Goal: Transaction & Acquisition: Book appointment/travel/reservation

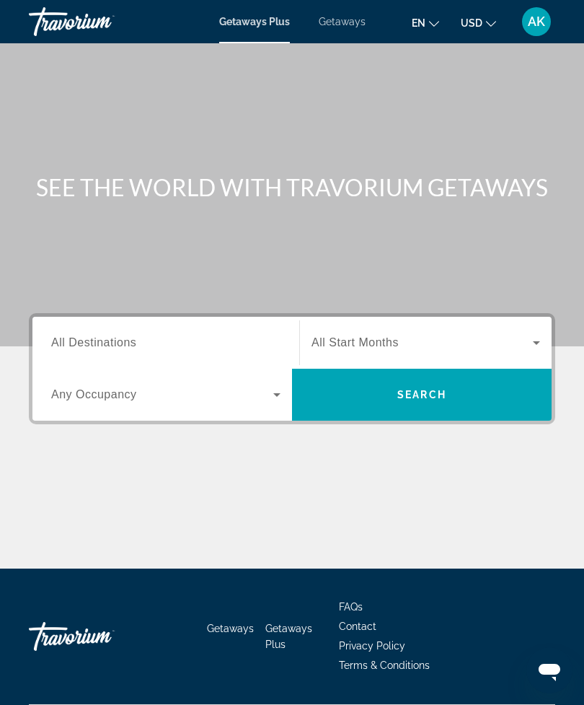
click at [257, 342] on input "Destination All Destinations" at bounding box center [165, 343] width 229 height 17
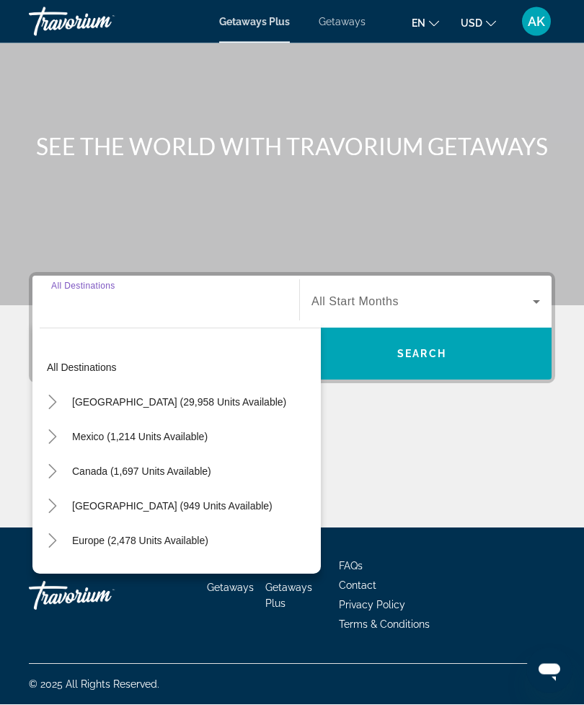
scroll to position [46, 0]
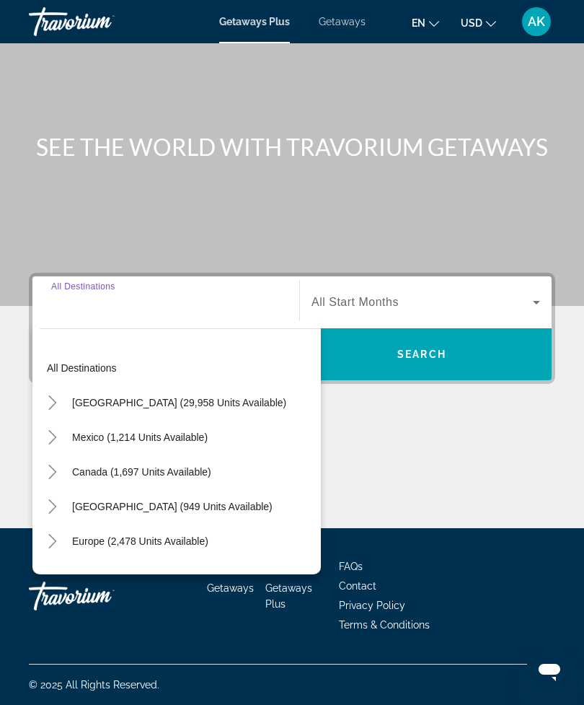
click at [61, 395] on mat-icon "Toggle United States (29,958 units available)" at bounding box center [52, 402] width 25 height 25
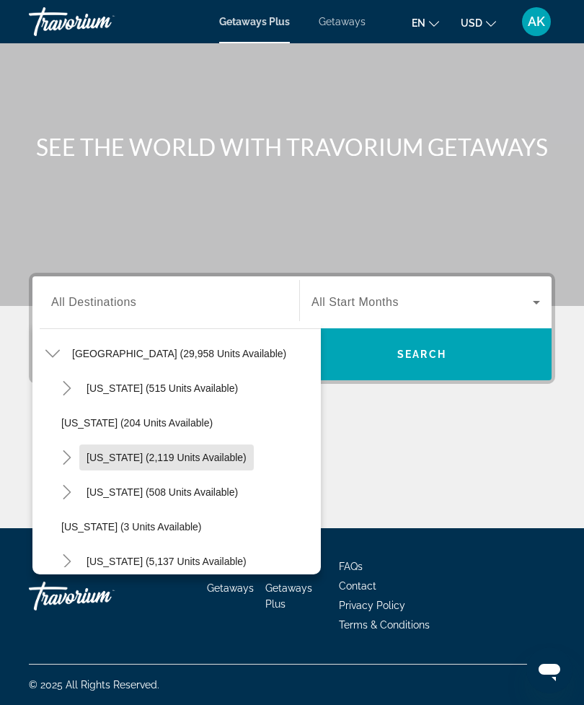
scroll to position [71, 0]
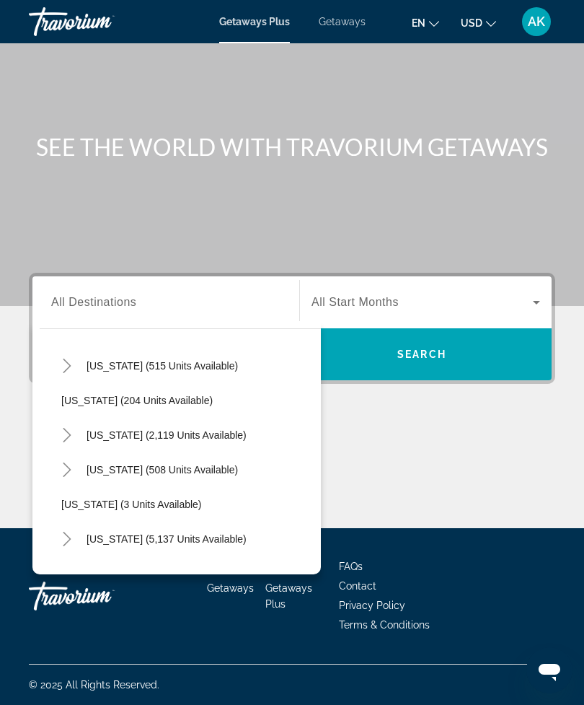
click at [71, 428] on icon "Toggle California (2,119 units available)" at bounding box center [67, 435] width 14 height 14
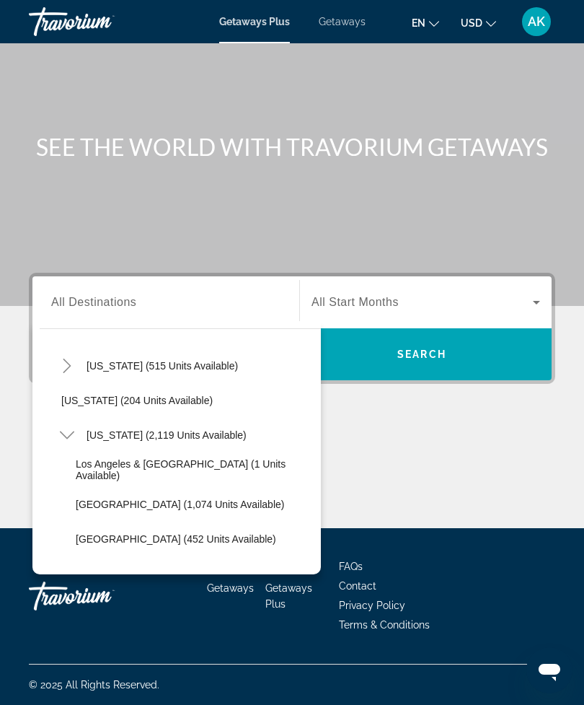
click at [206, 431] on span "California (2,119 units available)" at bounding box center [167, 435] width 160 height 12
type input "**********"
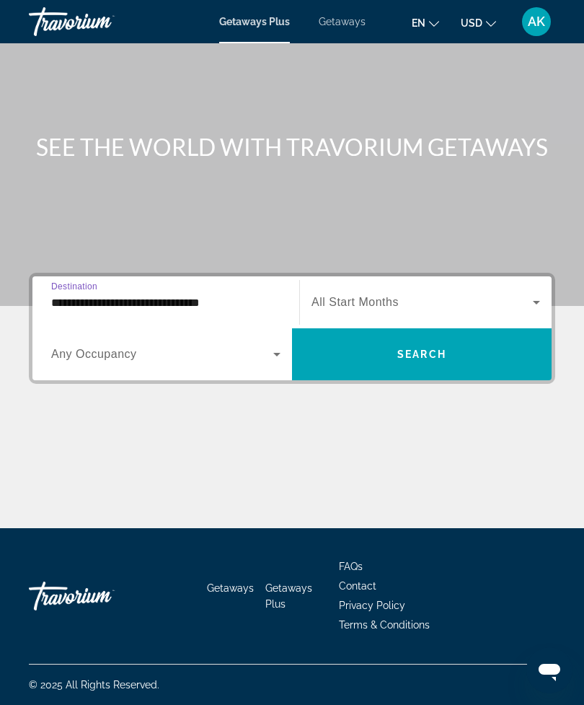
click at [488, 343] on span "Search widget" at bounding box center [422, 354] width 260 height 35
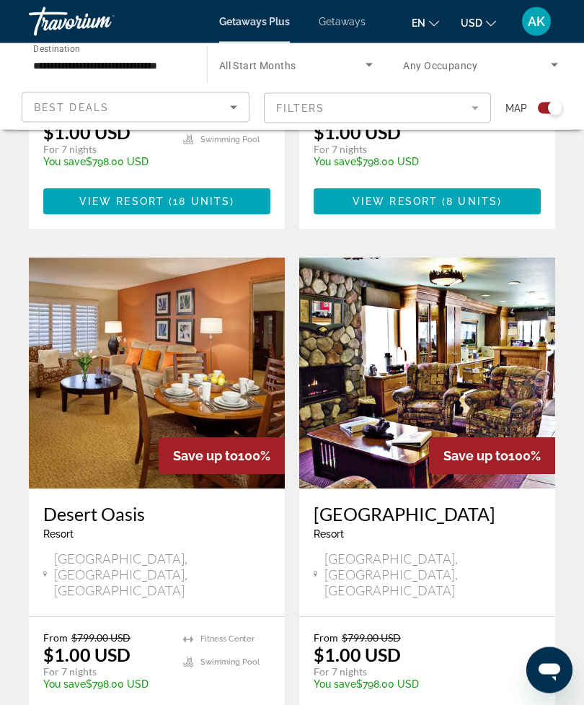
scroll to position [3019, 0]
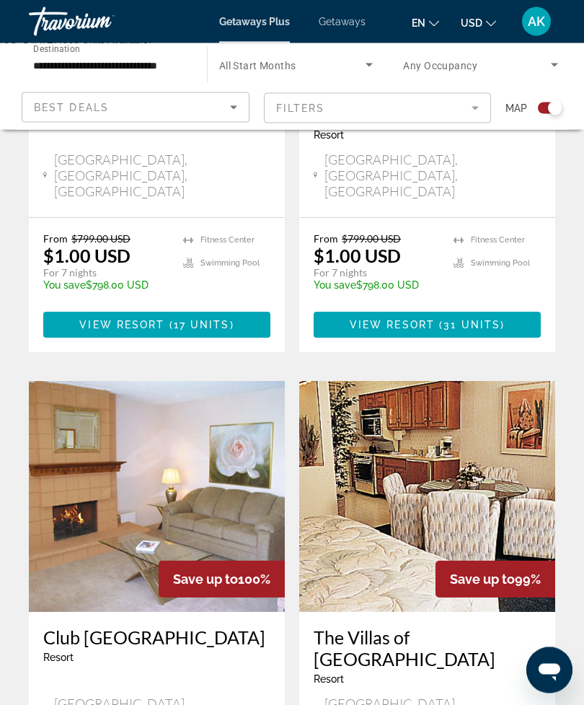
scroll to position [2924, 0]
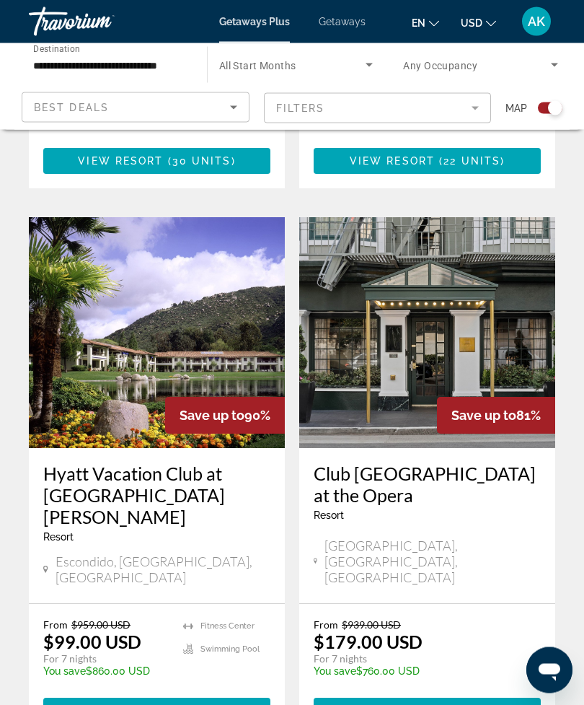
scroll to position [3020, 0]
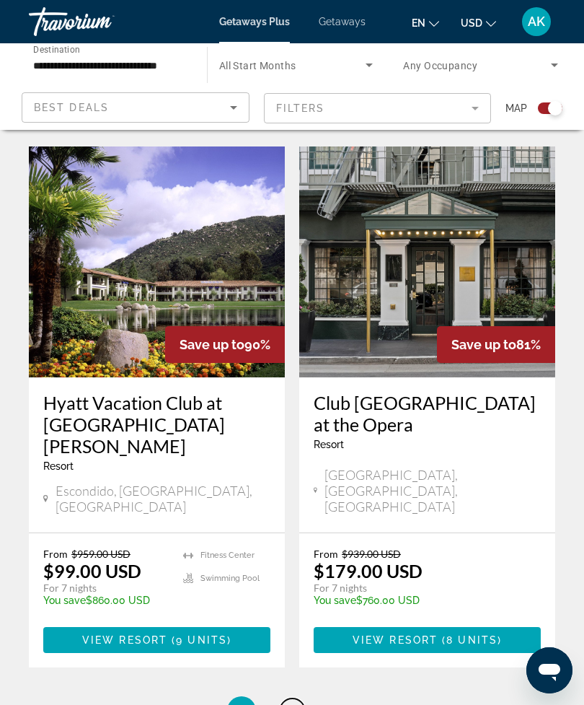
click at [296, 703] on span "4" at bounding box center [292, 711] width 7 height 16
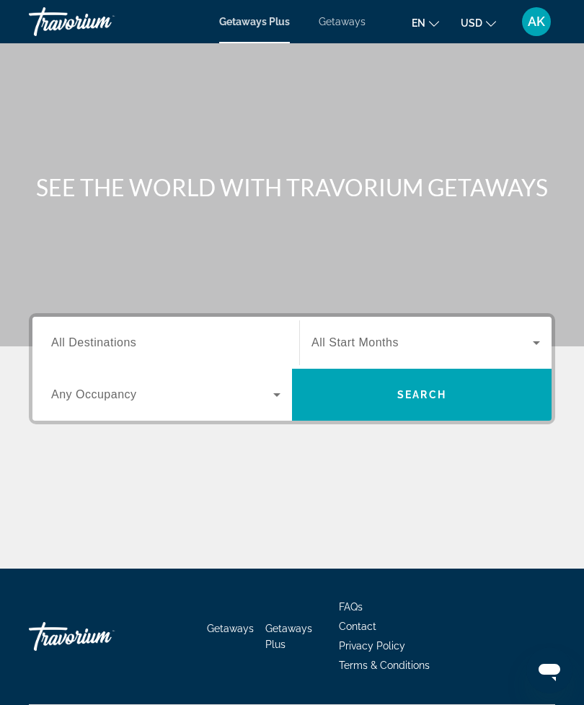
click at [338, 26] on span "Getaways" at bounding box center [342, 22] width 47 height 12
click at [227, 336] on input "Destination All Destinations" at bounding box center [165, 343] width 229 height 17
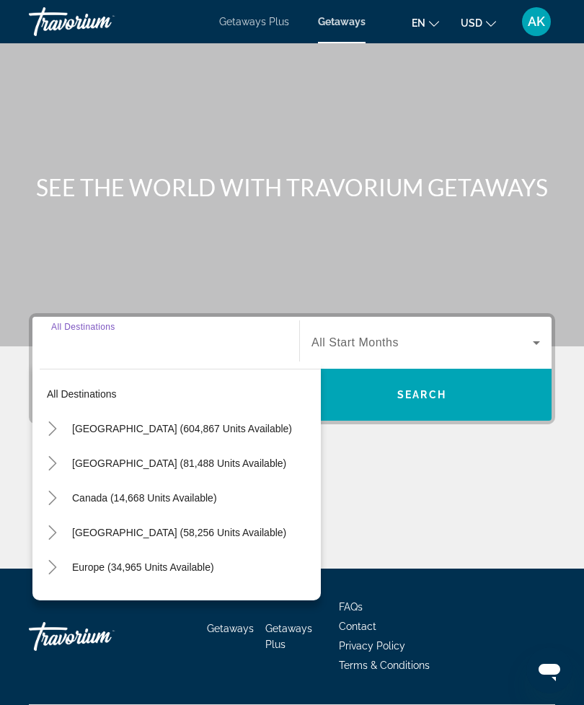
scroll to position [46, 0]
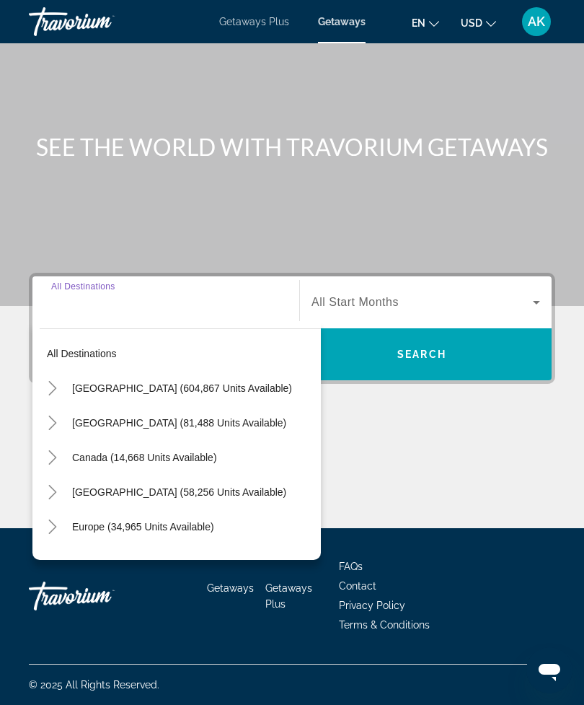
click at [59, 382] on icon "Toggle United States (604,867 units available)" at bounding box center [52, 388] width 14 height 14
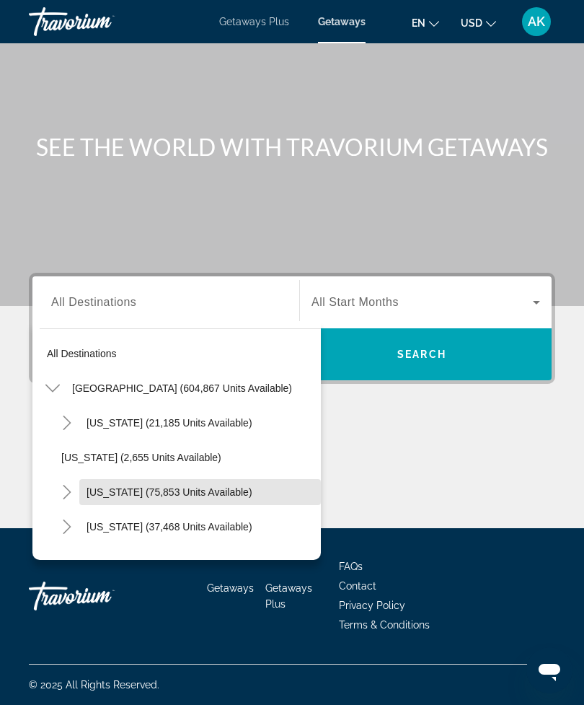
click at [139, 486] on span "[US_STATE] (75,853 units available)" at bounding box center [170, 492] width 166 height 12
type input "**********"
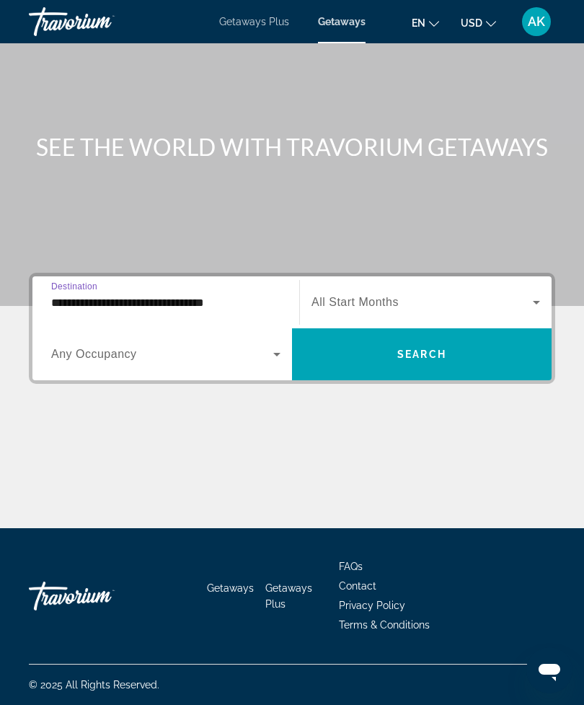
click at [419, 338] on span "Search widget" at bounding box center [422, 354] width 260 height 35
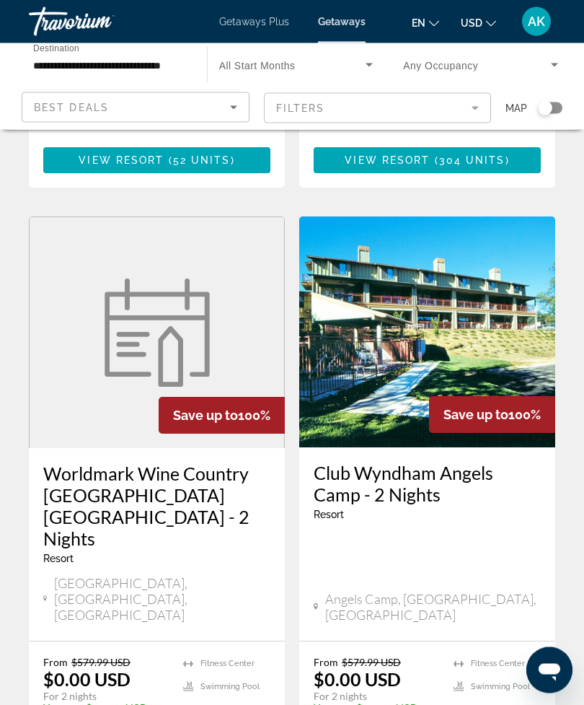
scroll to position [2762, 0]
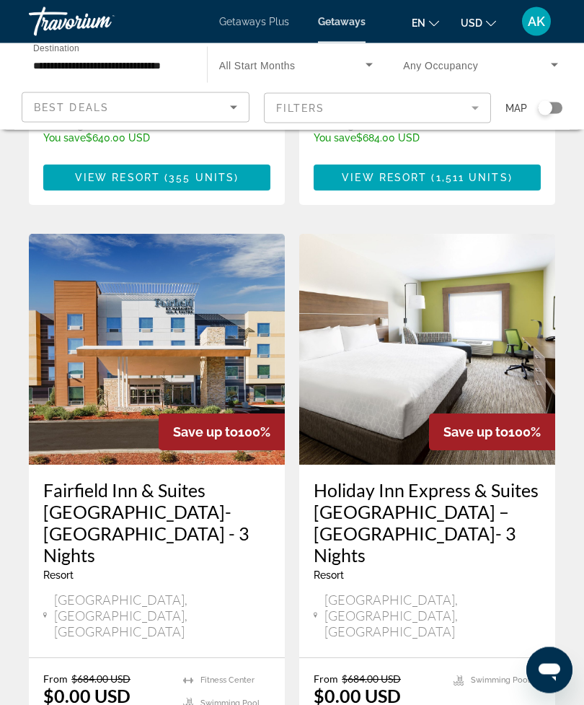
scroll to position [2782, 0]
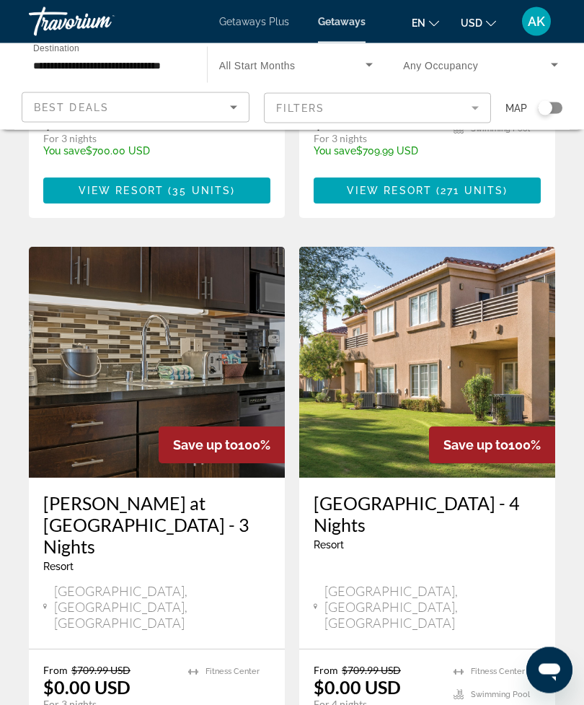
scroll to position [2760, 0]
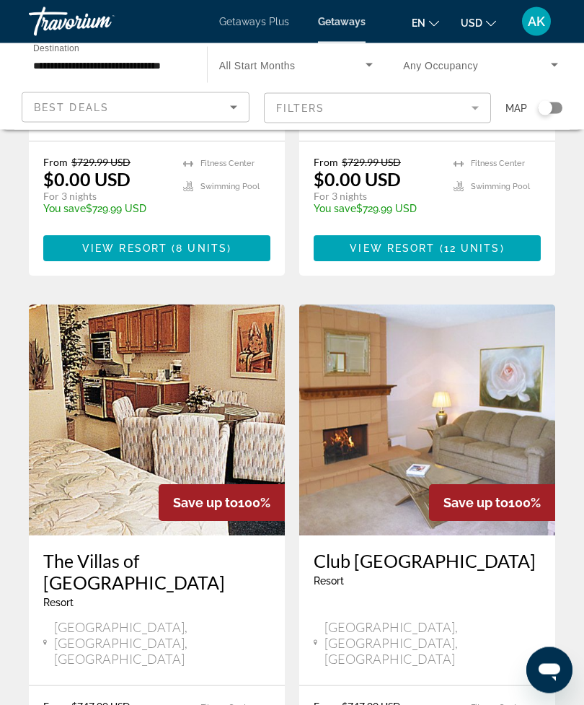
scroll to position [2720, 0]
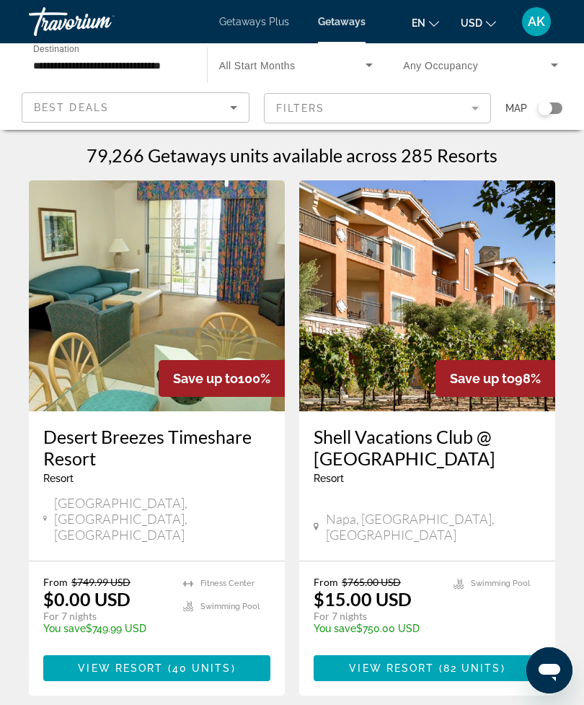
click at [140, 70] on input "**********" at bounding box center [110, 65] width 155 height 17
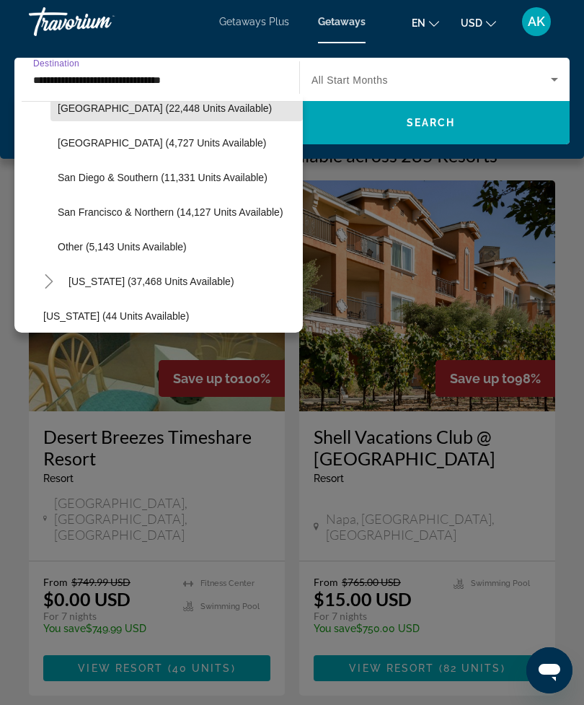
scroll to position [225, 0]
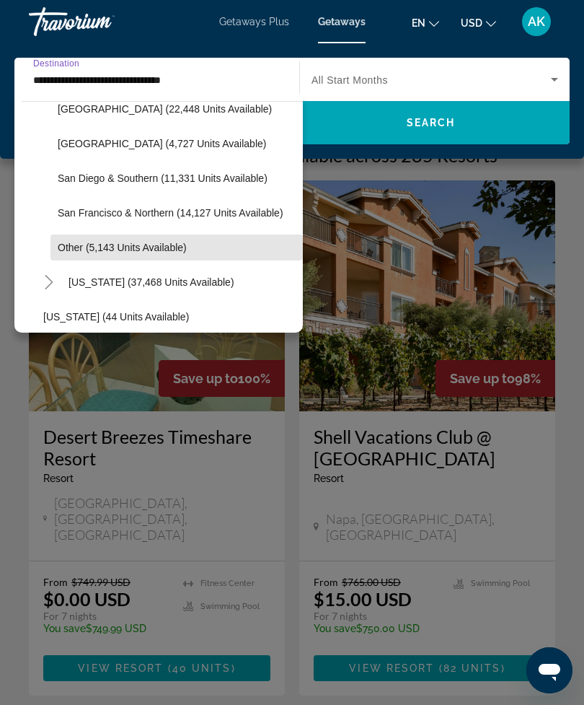
click at [123, 246] on span "Other (5,143 units available)" at bounding box center [122, 248] width 129 height 12
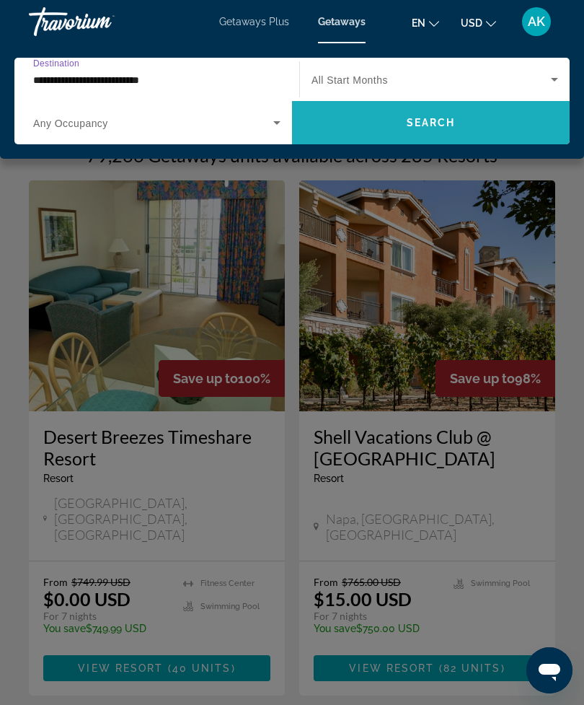
click at [475, 120] on span "Search widget" at bounding box center [431, 122] width 278 height 35
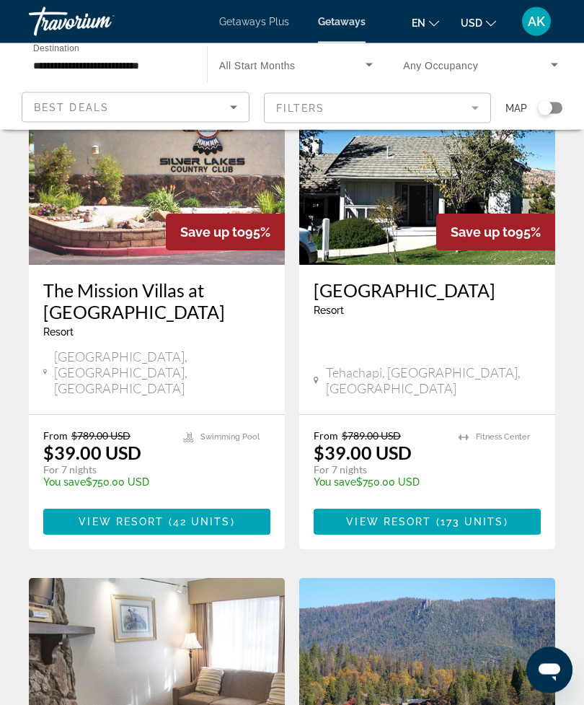
scroll to position [1190, 0]
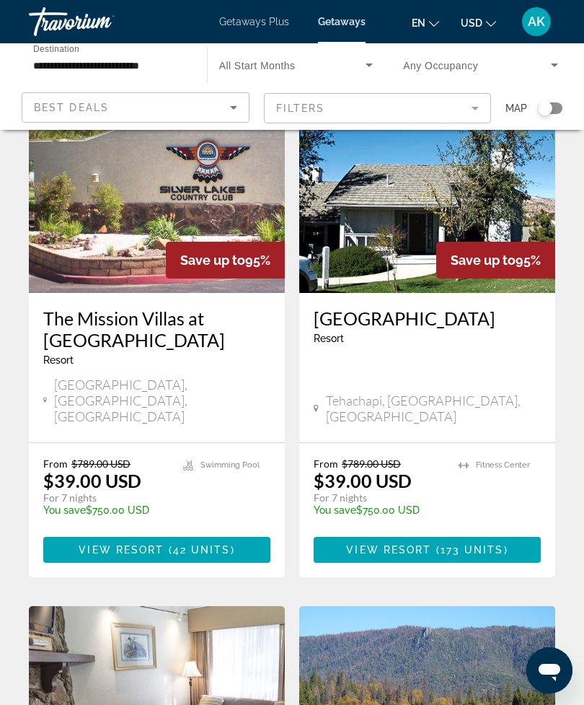
click at [133, 71] on input "**********" at bounding box center [110, 65] width 155 height 17
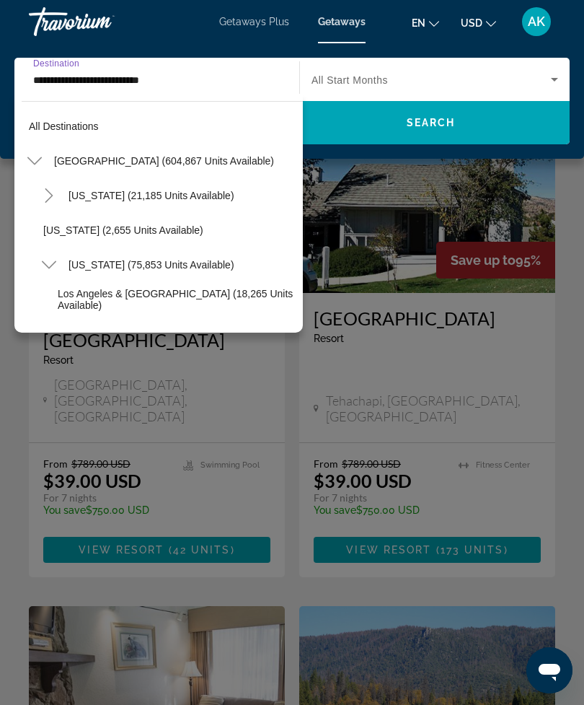
scroll to position [259, 0]
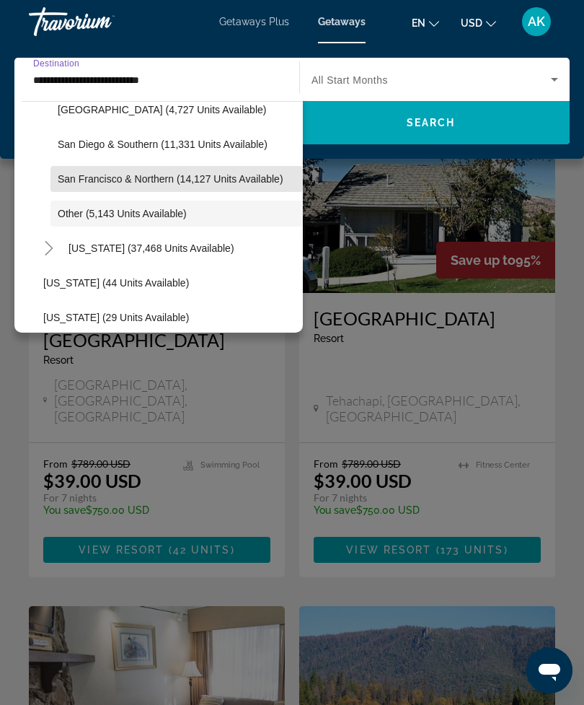
click at [170, 183] on span "San Francisco & Northern (14,127 units available)" at bounding box center [171, 179] width 226 height 12
type input "**********"
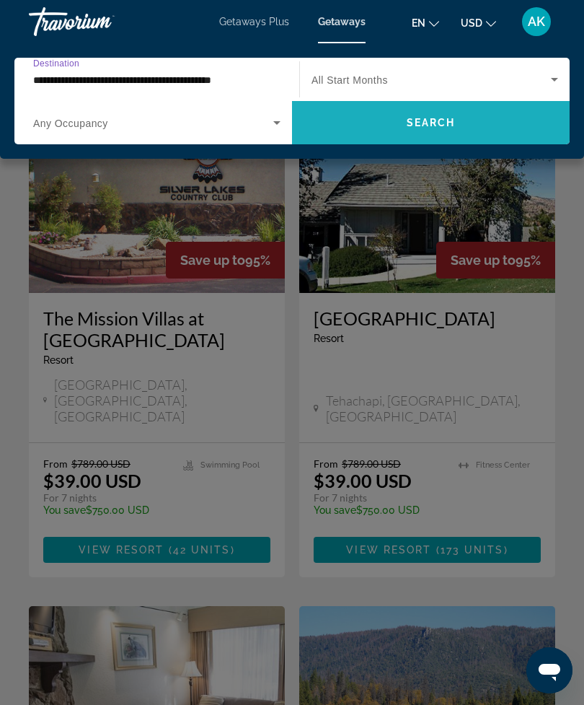
click at [458, 129] on span "Search widget" at bounding box center [431, 122] width 278 height 35
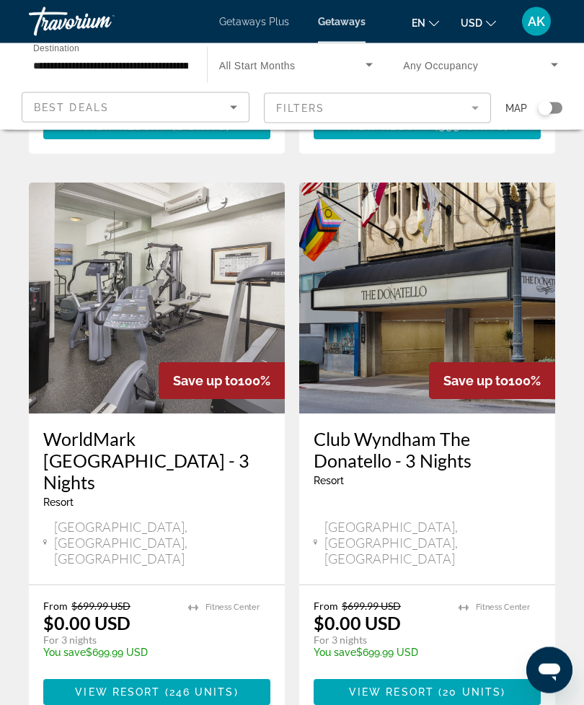
scroll to position [2783, 0]
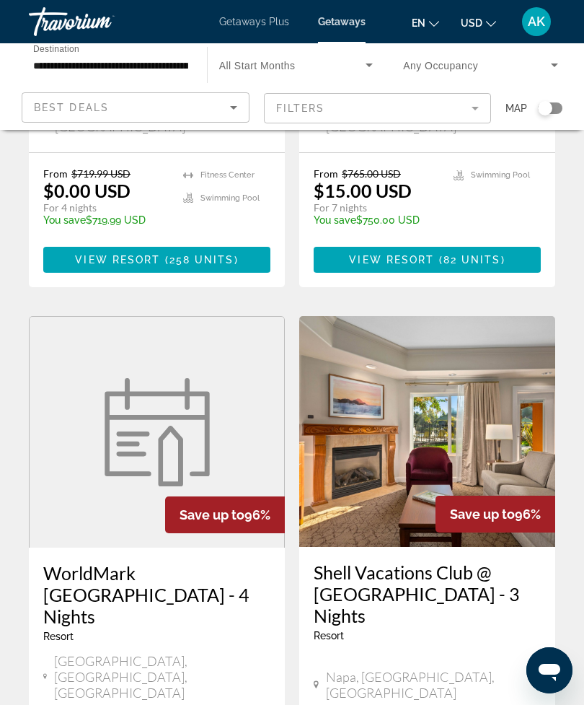
scroll to position [2110, 0]
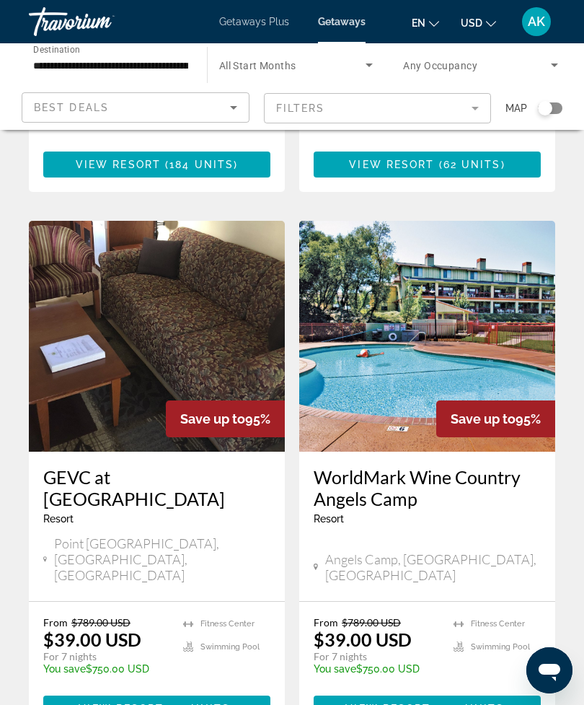
scroll to position [2782, 0]
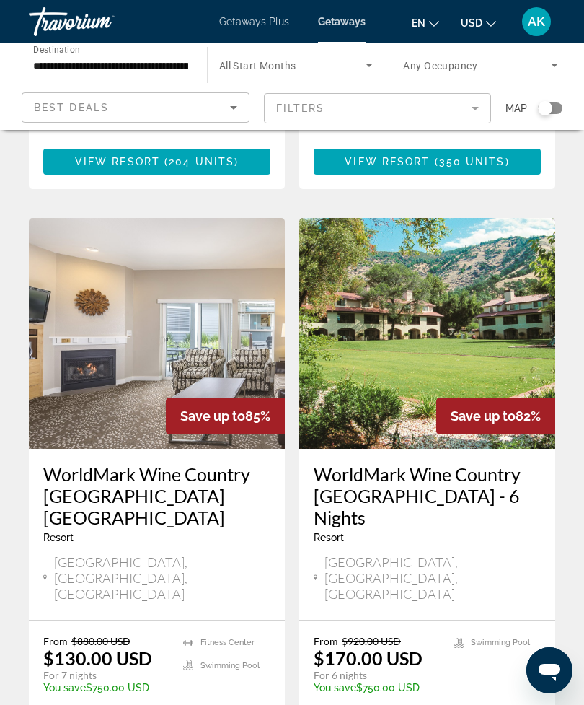
scroll to position [2804, 0]
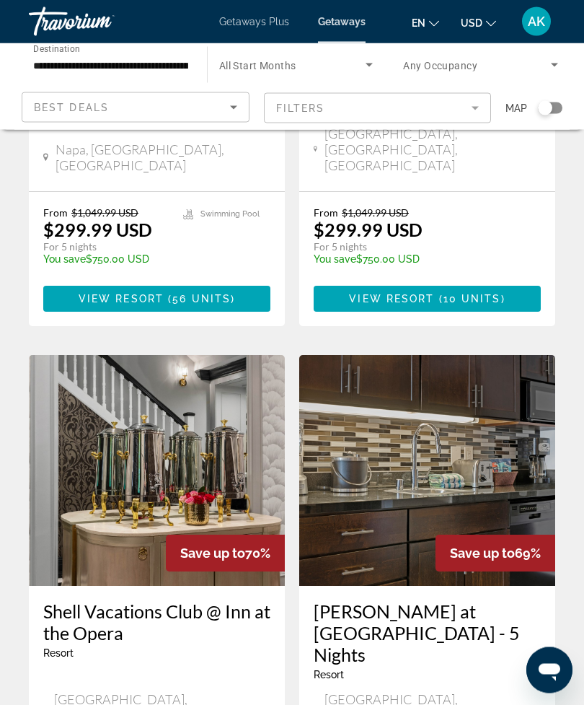
scroll to position [2617, 0]
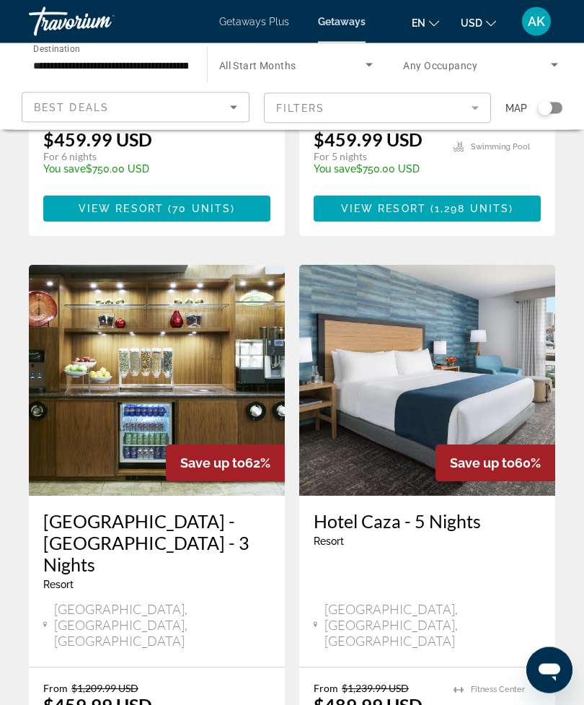
scroll to position [2661, 0]
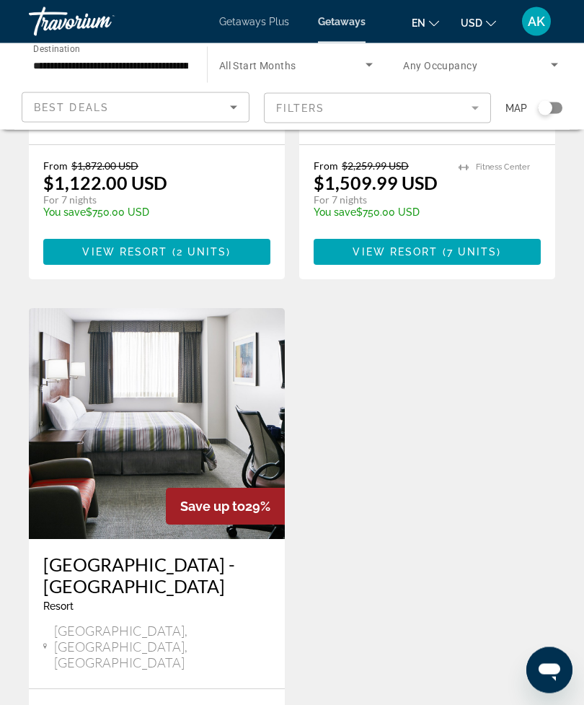
scroll to position [2048, 0]
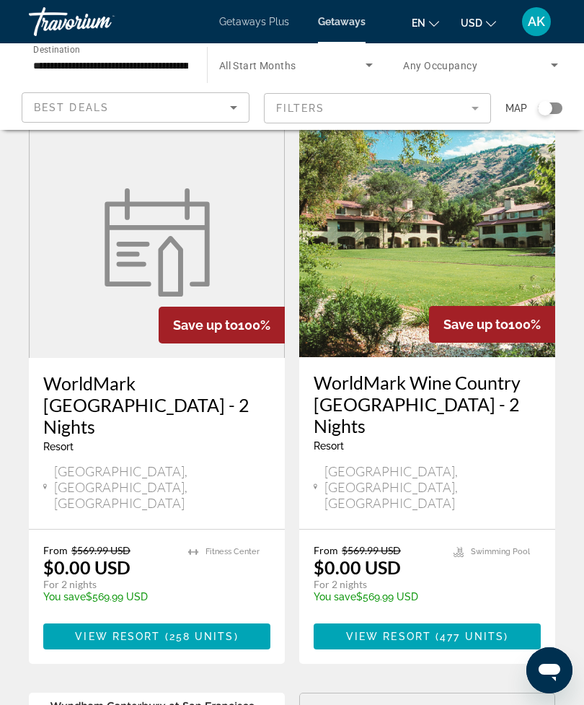
scroll to position [54, 0]
